Goal: Information Seeking & Learning: Compare options

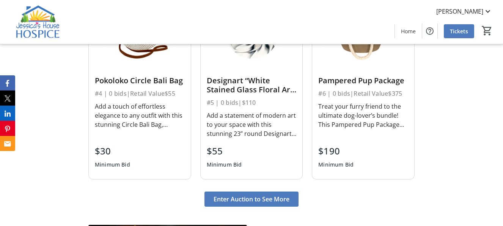
scroll to position [759, 0]
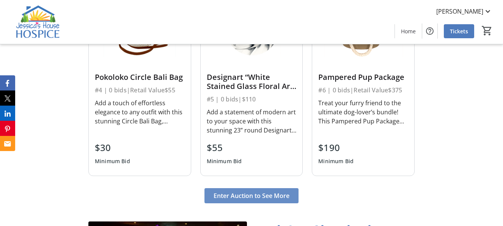
click at [266, 193] on span "Enter Auction to See More" at bounding box center [252, 196] width 76 height 9
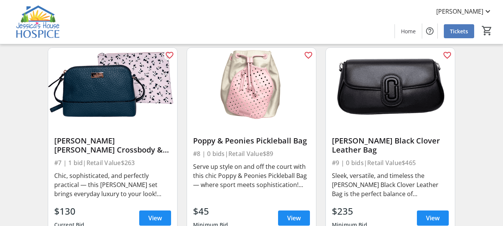
scroll to position [455, 0]
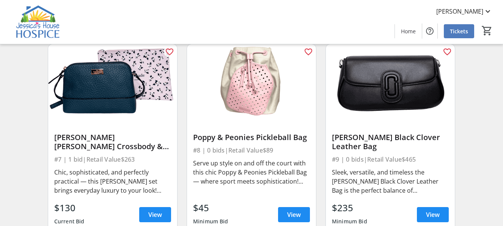
click at [380, 92] on img at bounding box center [390, 80] width 129 height 72
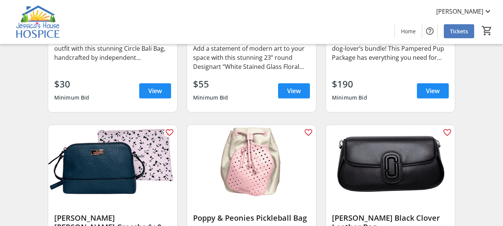
scroll to position [412, 0]
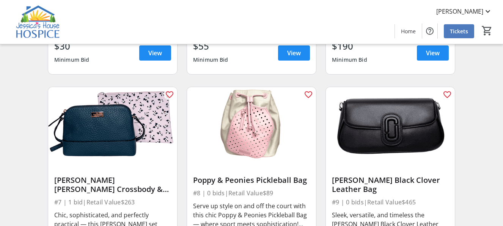
click at [383, 140] on img at bounding box center [390, 123] width 129 height 72
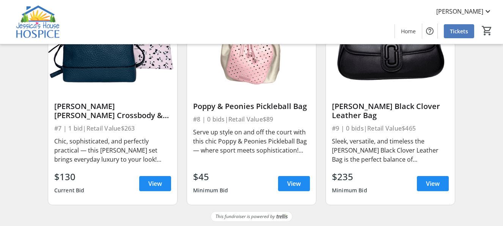
scroll to position [488, 0]
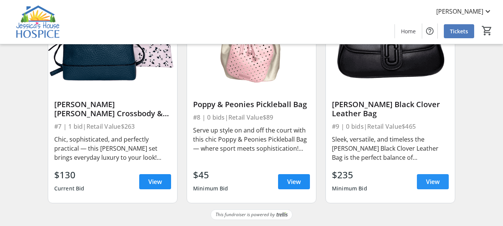
click at [429, 182] on span "View" at bounding box center [433, 182] width 14 height 9
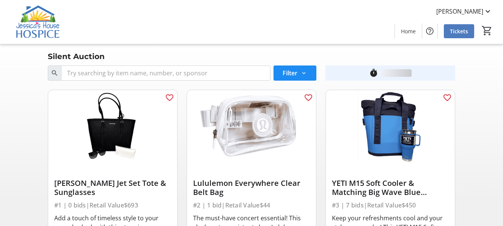
scroll to position [488, 0]
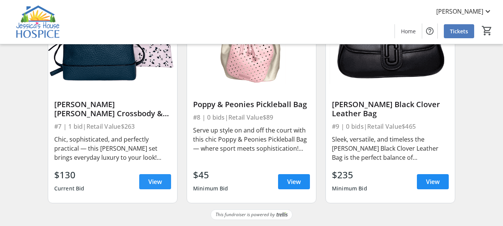
click at [152, 181] on span "View" at bounding box center [155, 182] width 14 height 9
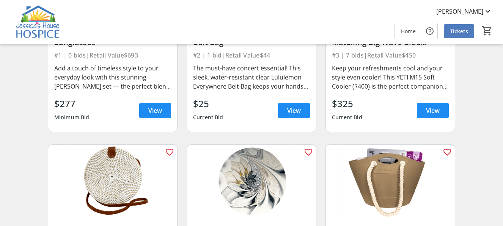
scroll to position [109, 0]
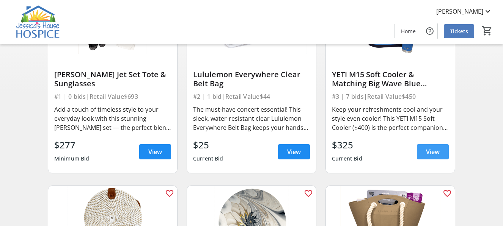
click at [430, 155] on span "View" at bounding box center [433, 152] width 14 height 9
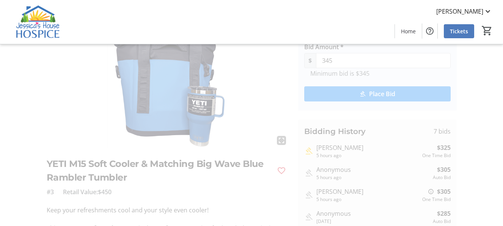
scroll to position [38, 0]
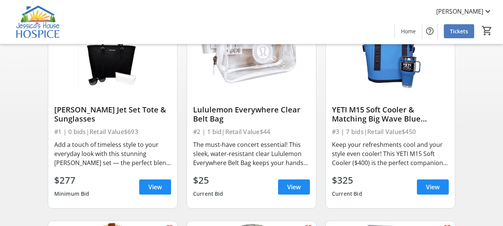
scroll to position [71, 0]
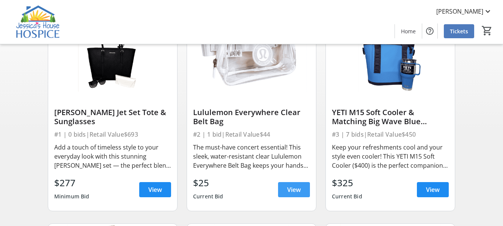
click at [291, 188] on span "View" at bounding box center [294, 190] width 14 height 9
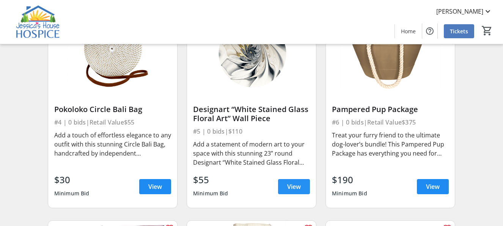
scroll to position [303, 0]
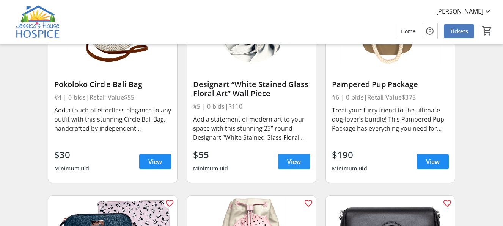
click at [292, 163] on span "View" at bounding box center [294, 161] width 14 height 9
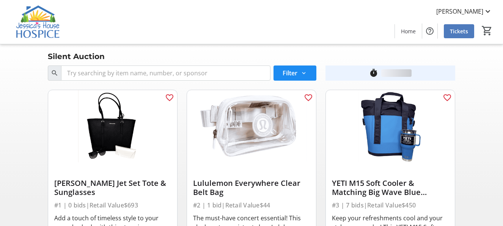
scroll to position [303, 0]
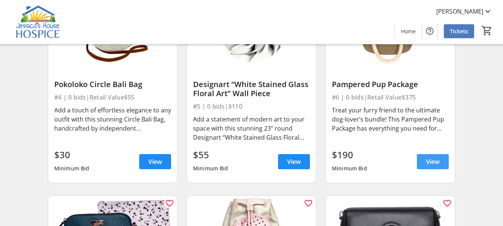
click at [430, 162] on span "View" at bounding box center [433, 161] width 14 height 9
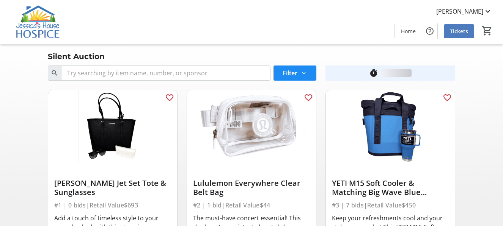
scroll to position [303, 0]
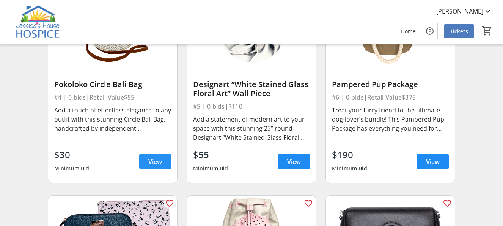
click at [149, 160] on span "View" at bounding box center [155, 161] width 14 height 9
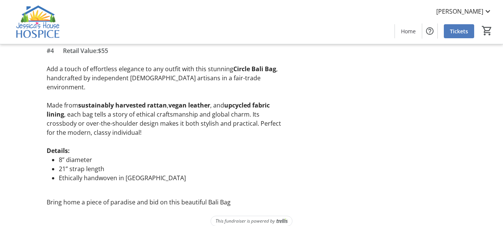
scroll to position [188, 0]
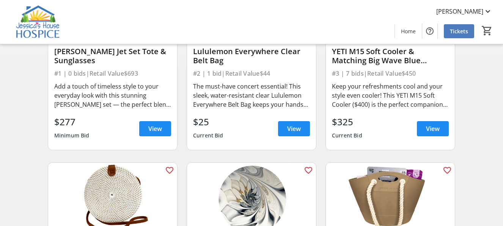
scroll to position [76, 0]
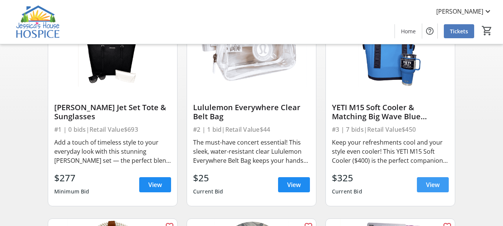
click at [432, 181] on span "View" at bounding box center [433, 185] width 14 height 9
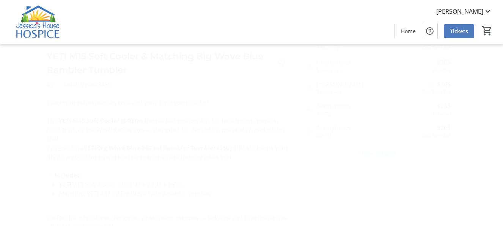
scroll to position [201, 0]
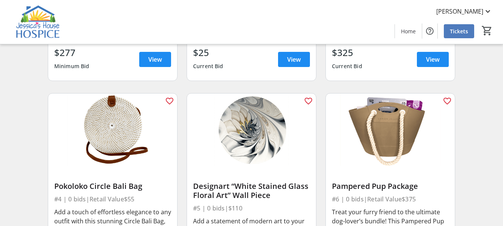
scroll to position [76, 0]
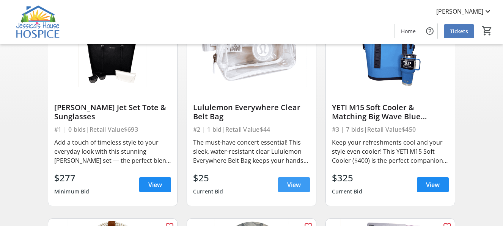
click at [294, 186] on span "View" at bounding box center [294, 185] width 14 height 9
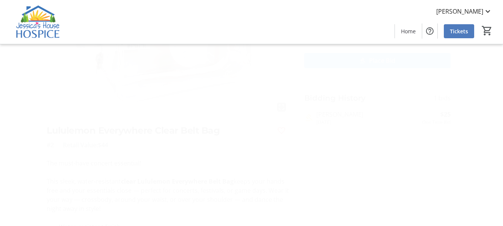
scroll to position [170, 0]
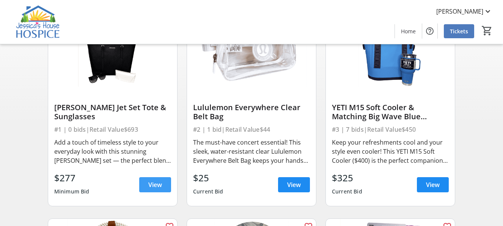
click at [149, 184] on span "View" at bounding box center [155, 185] width 14 height 9
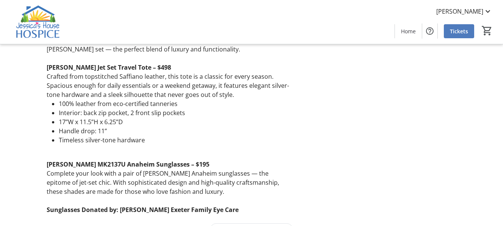
scroll to position [233, 0]
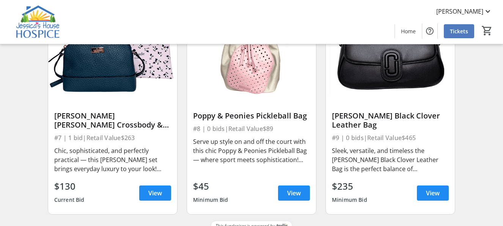
scroll to position [488, 0]
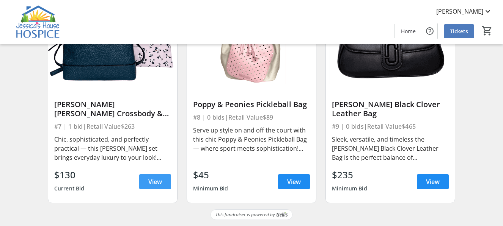
click at [152, 180] on span "View" at bounding box center [155, 182] width 14 height 9
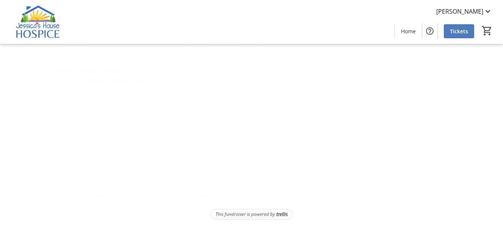
scroll to position [229, 0]
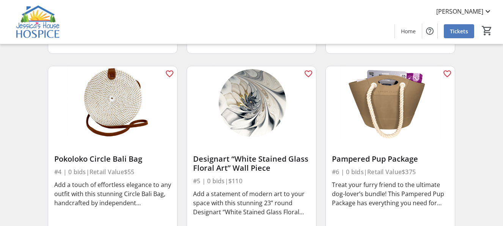
scroll to position [488, 0]
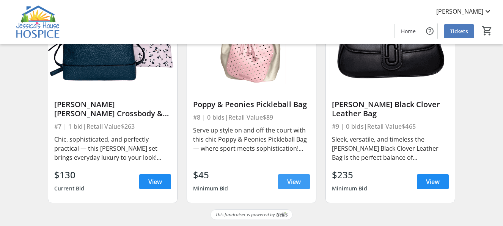
click at [297, 181] on span "View" at bounding box center [294, 182] width 14 height 9
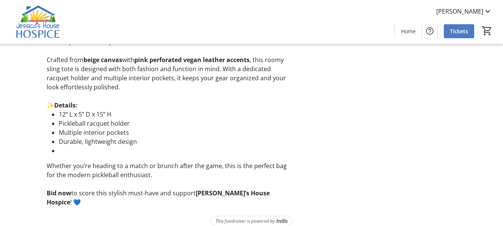
scroll to position [224, 0]
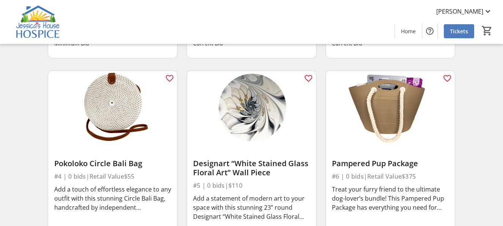
scroll to position [488, 0]
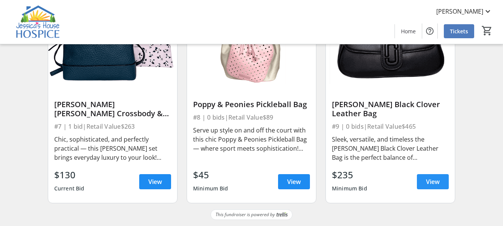
click at [432, 184] on span "View" at bounding box center [433, 182] width 14 height 9
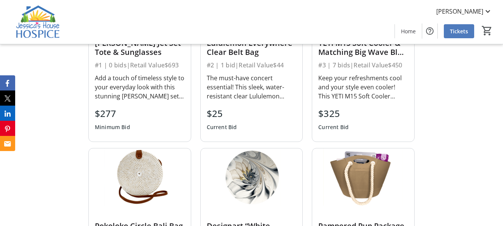
scroll to position [607, 0]
